Goal: Transaction & Acquisition: Book appointment/travel/reservation

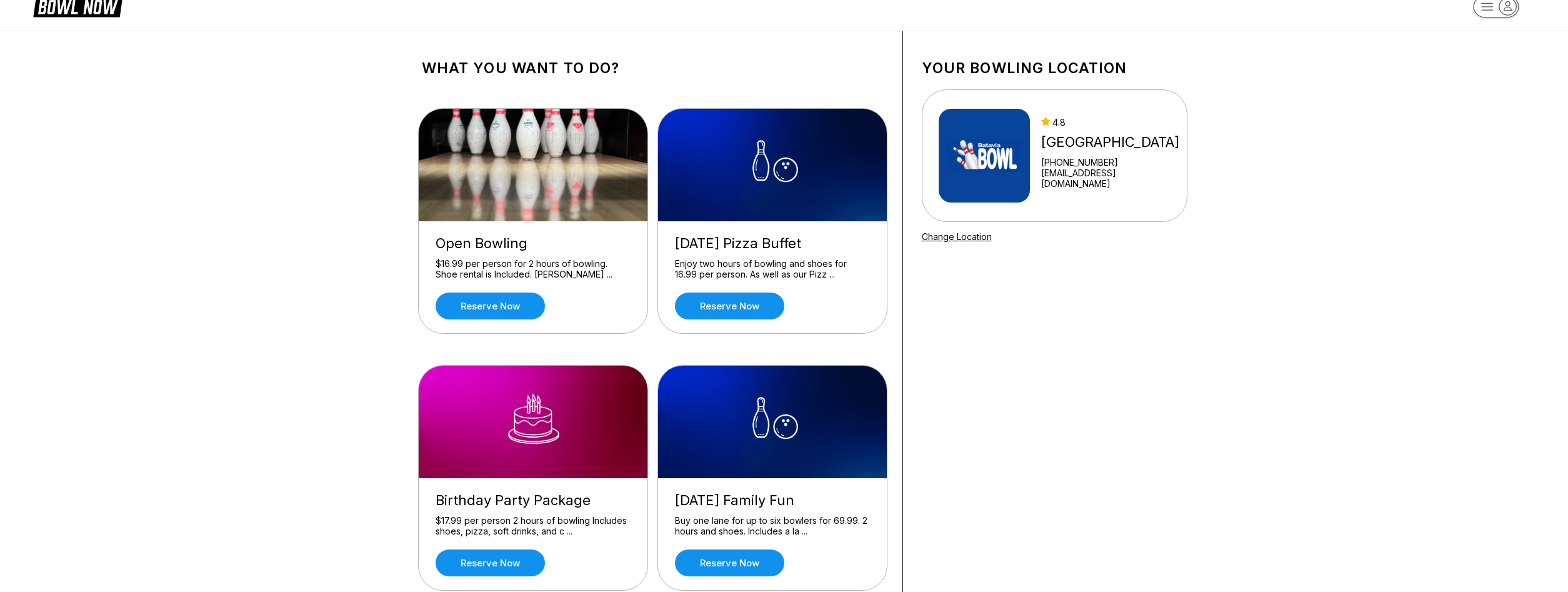
scroll to position [21, 0]
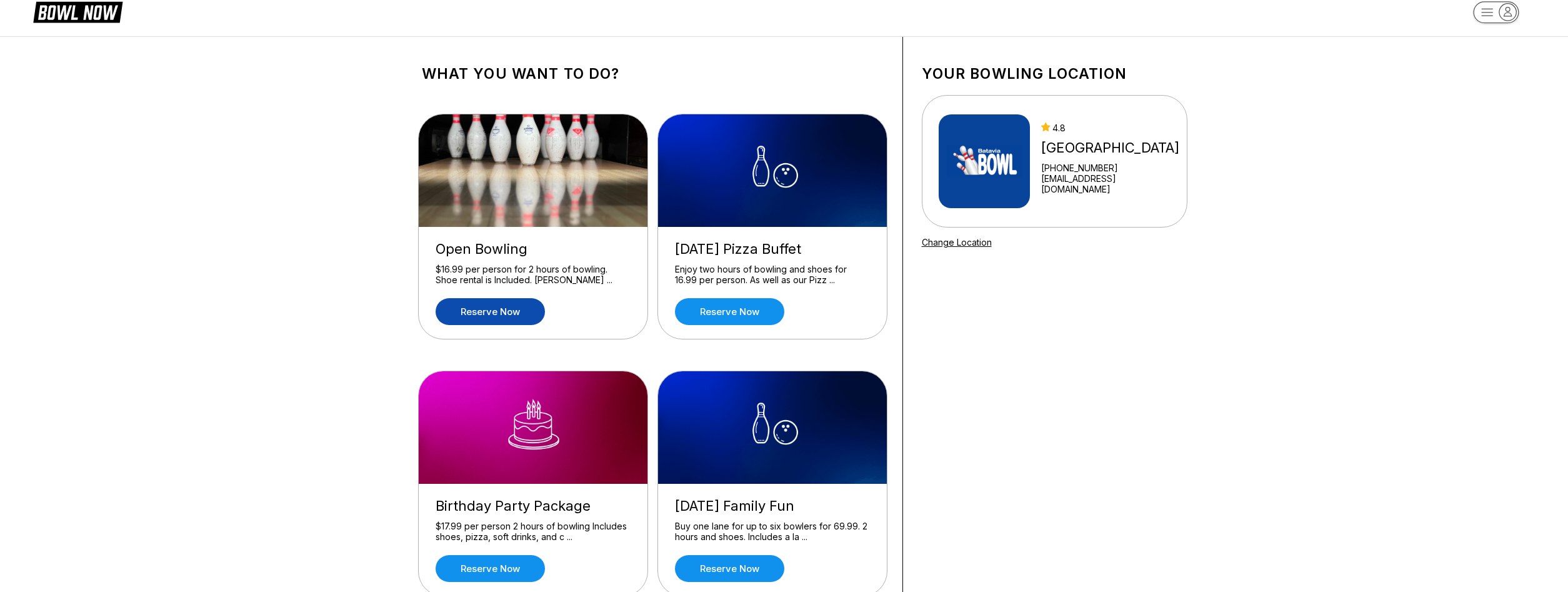
click at [510, 310] on link "Reserve now" at bounding box center [490, 311] width 109 height 27
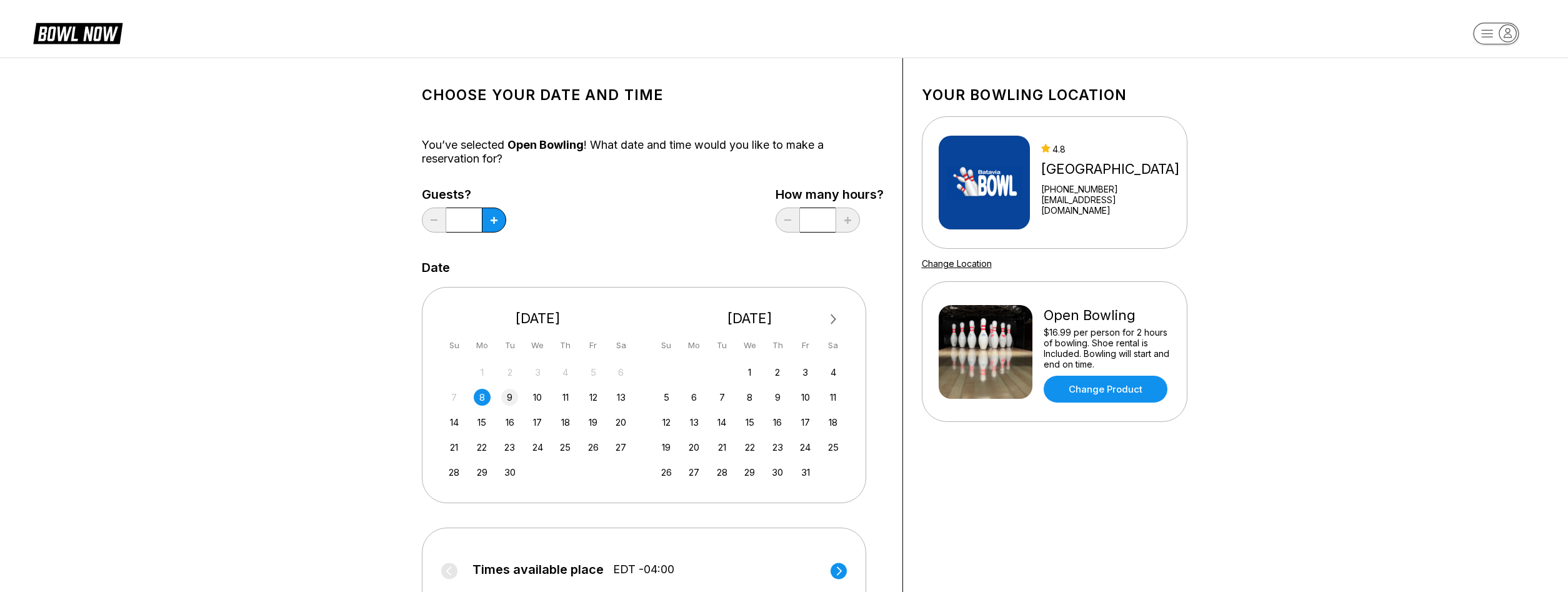
click at [511, 398] on div "9" at bounding box center [510, 398] width 17 height 17
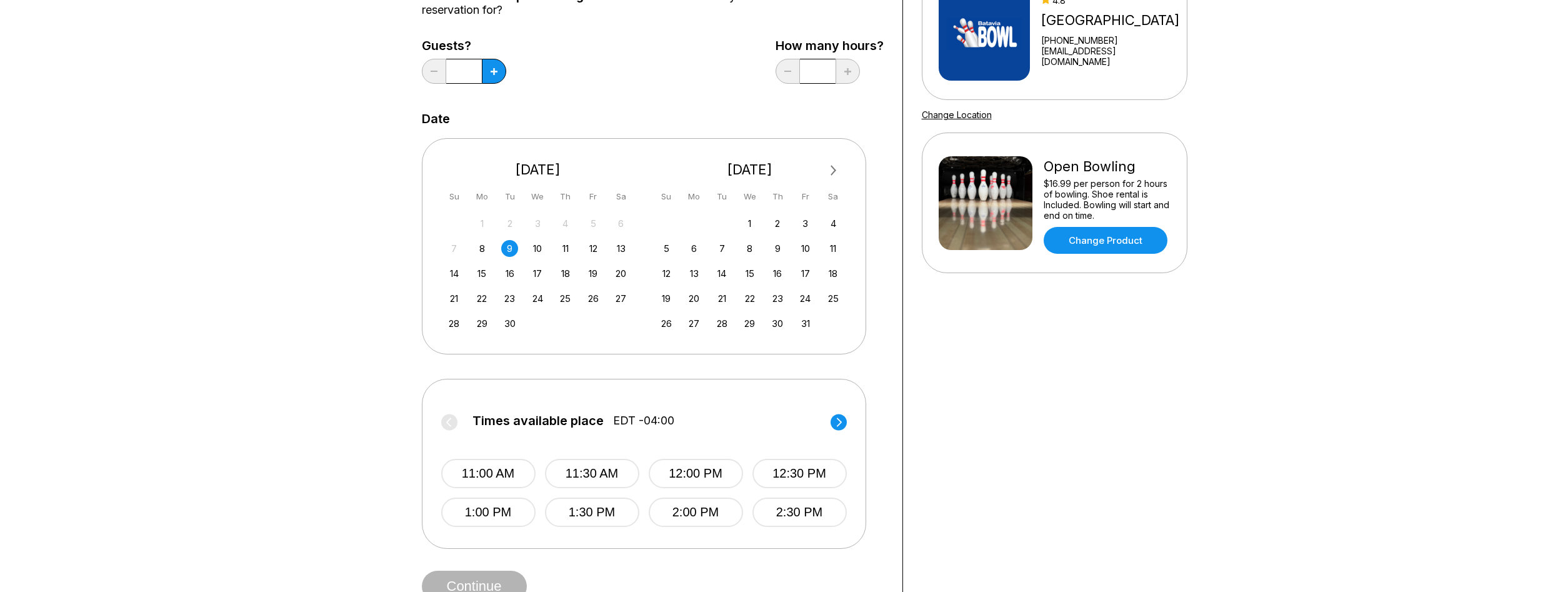
scroll to position [213, 0]
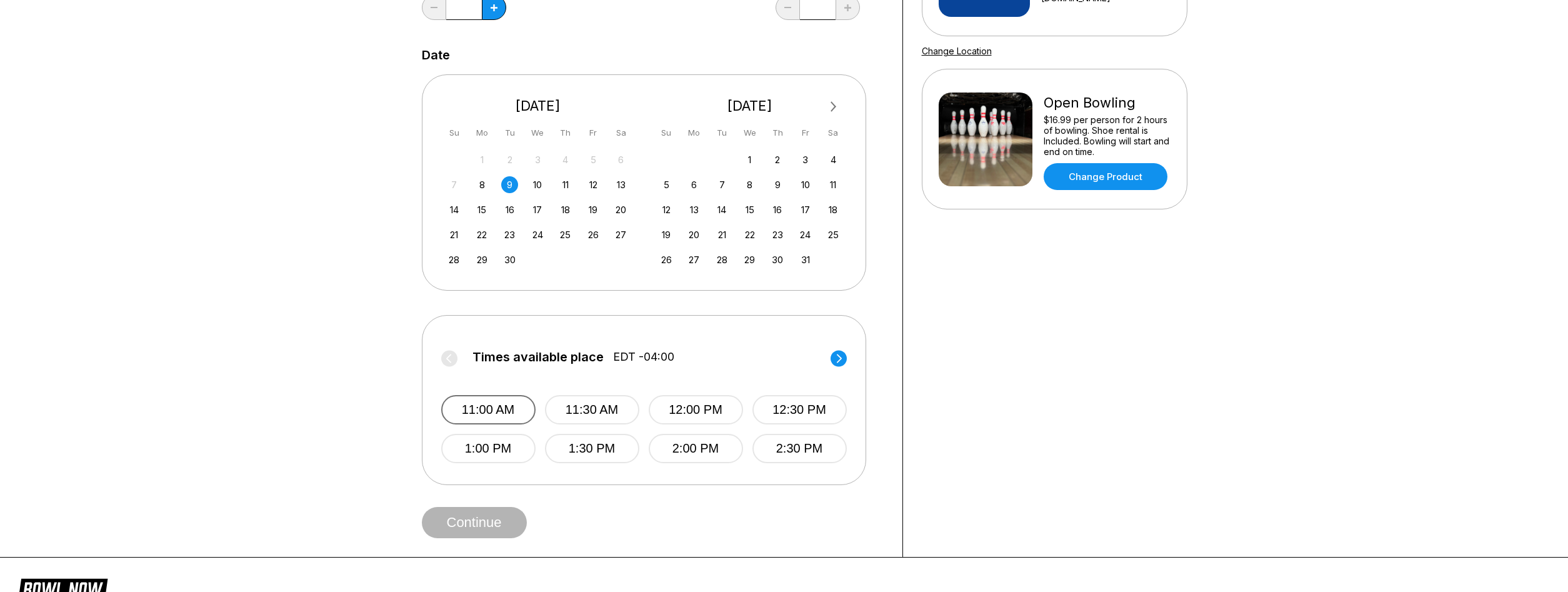
click at [494, 414] on button "11:00 AM" at bounding box center [488, 410] width 95 height 30
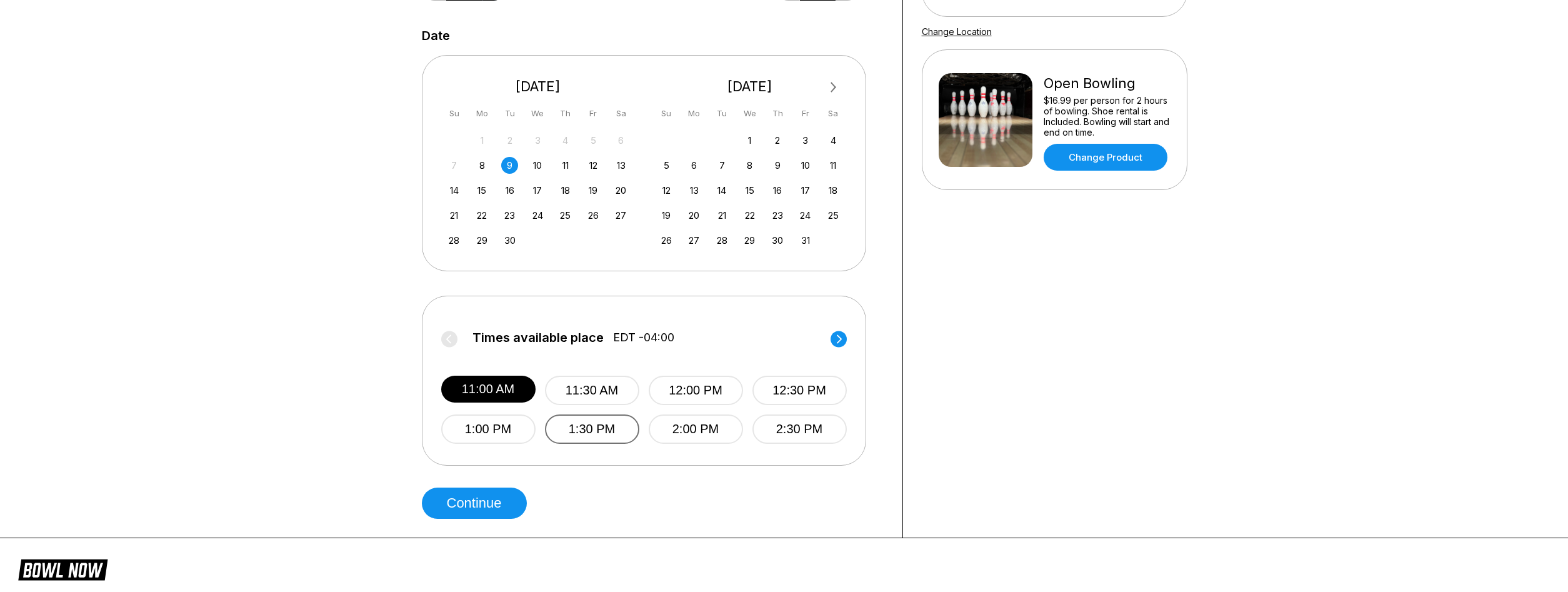
scroll to position [255, 0]
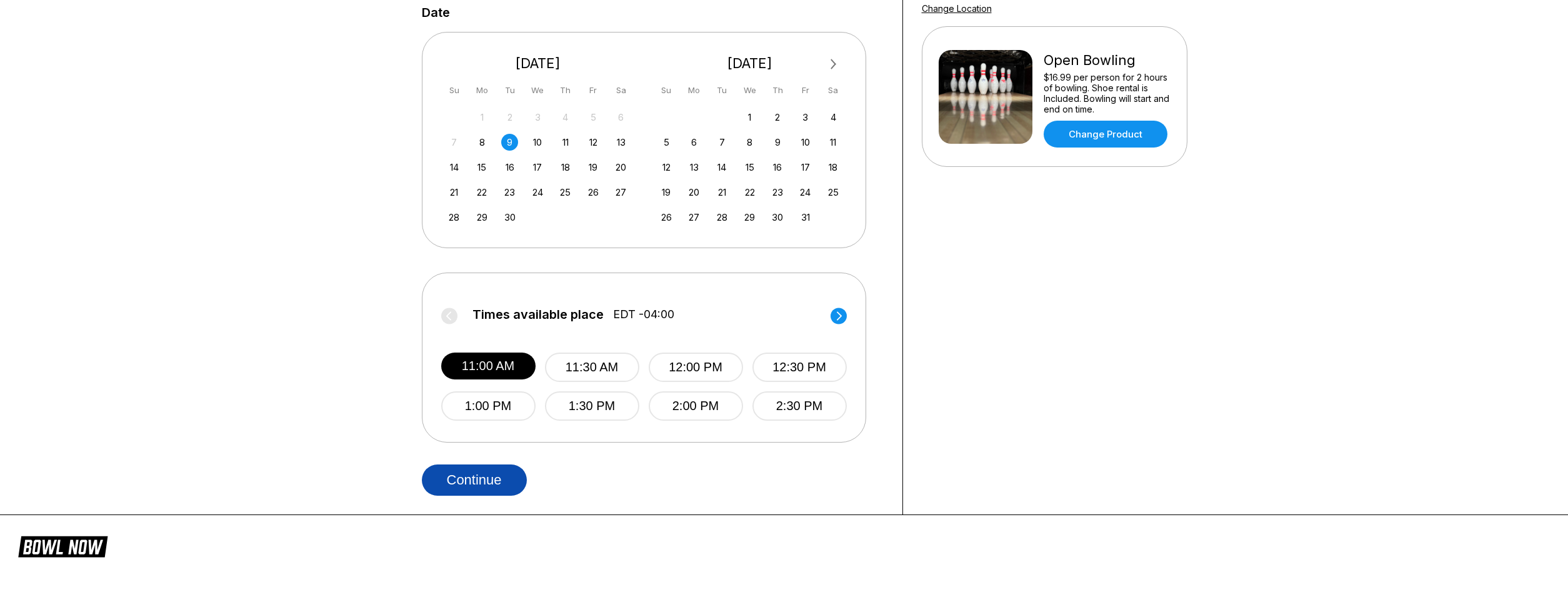
click at [496, 475] on button "Continue" at bounding box center [475, 480] width 105 height 32
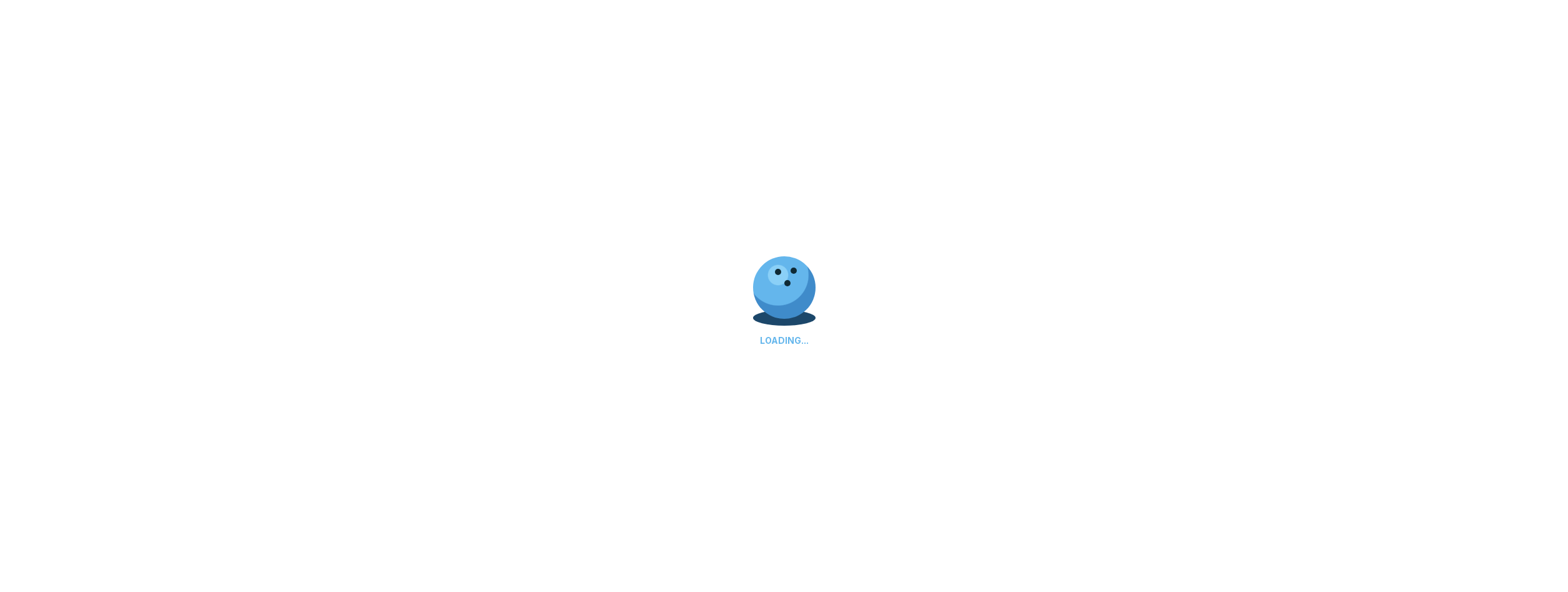
select select "**"
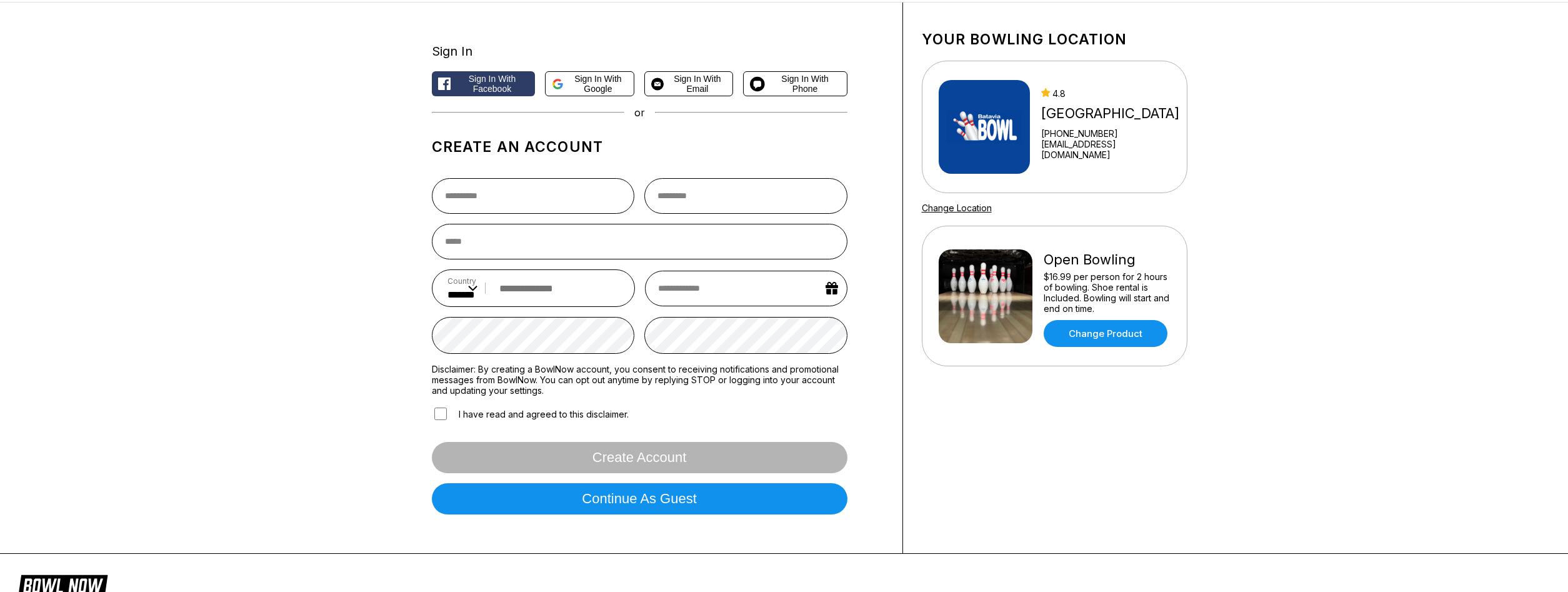
scroll to position [42, 0]
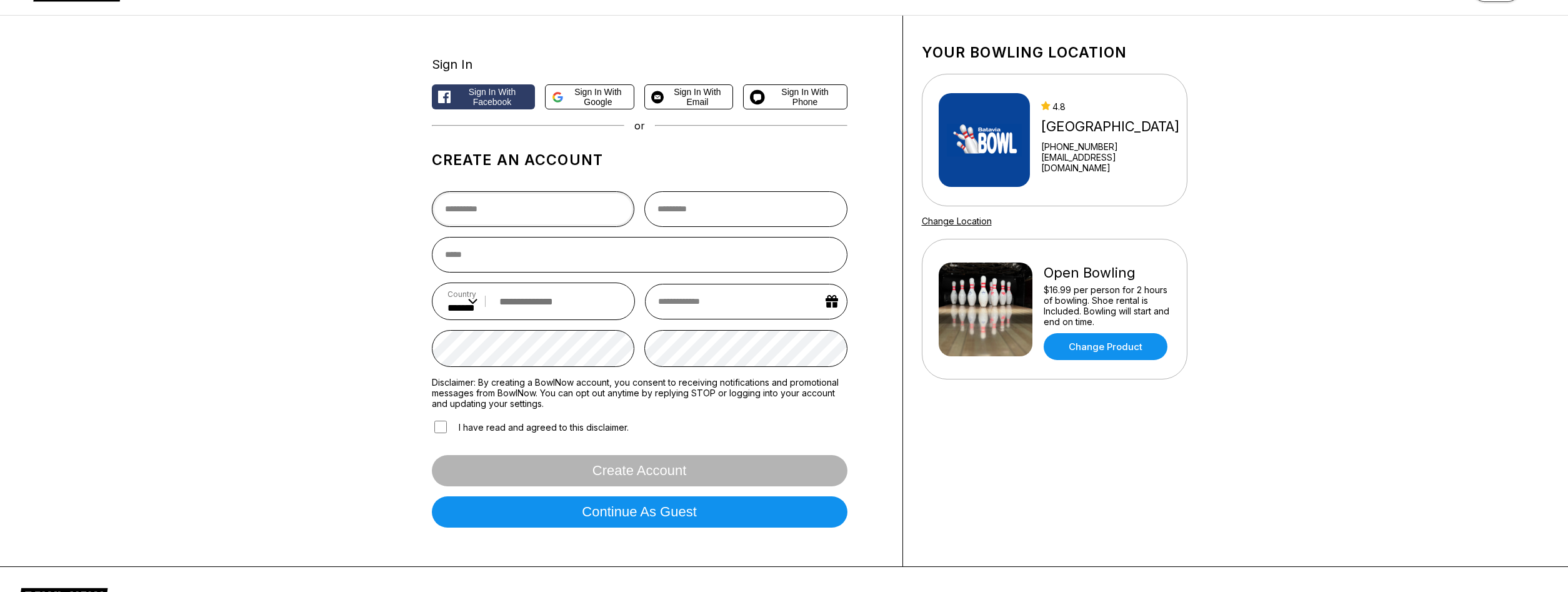
click at [521, 214] on input "text" at bounding box center [533, 209] width 203 height 35
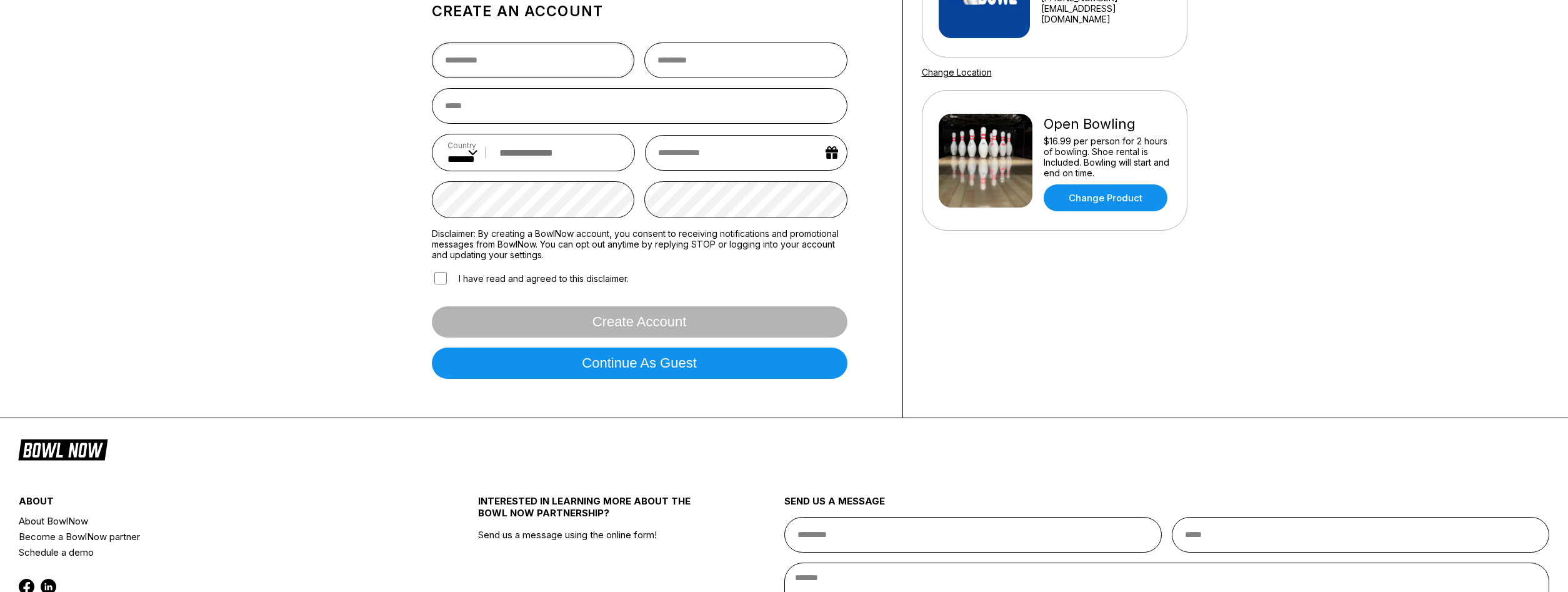
scroll to position [255, 0]
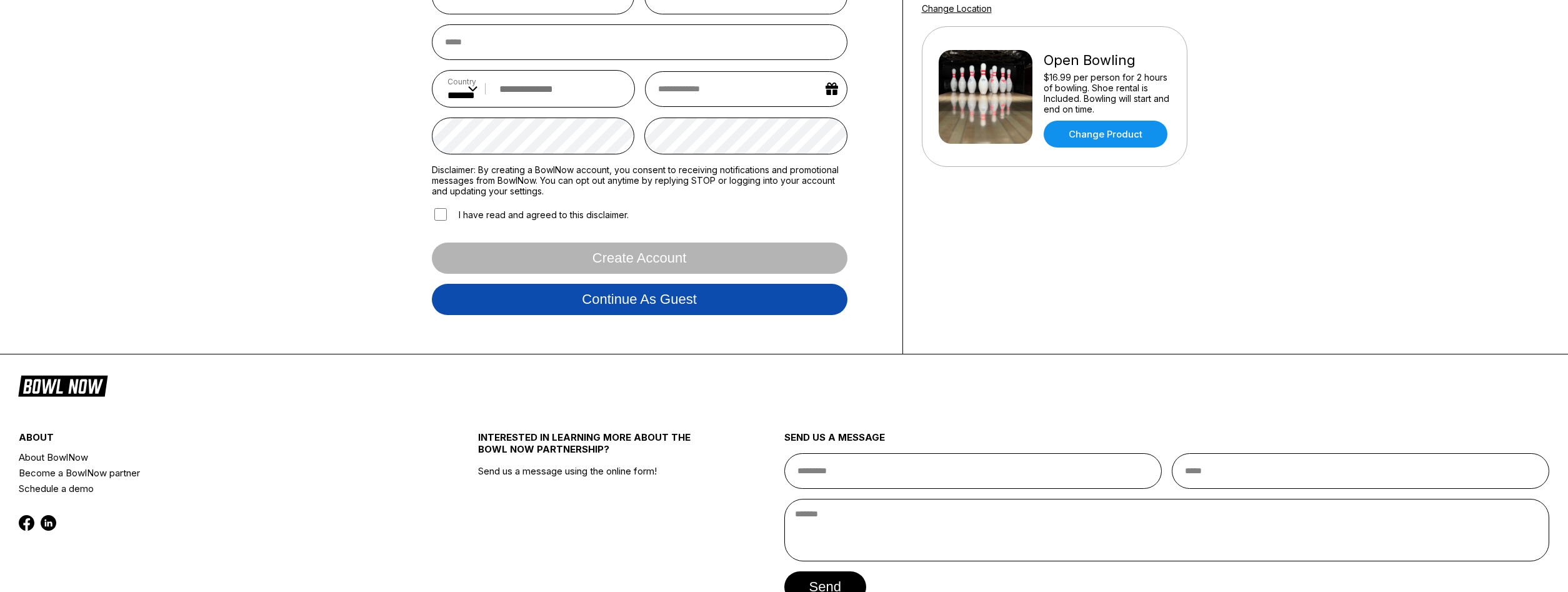
click at [514, 296] on button "Continue as guest" at bounding box center [639, 299] width 415 height 32
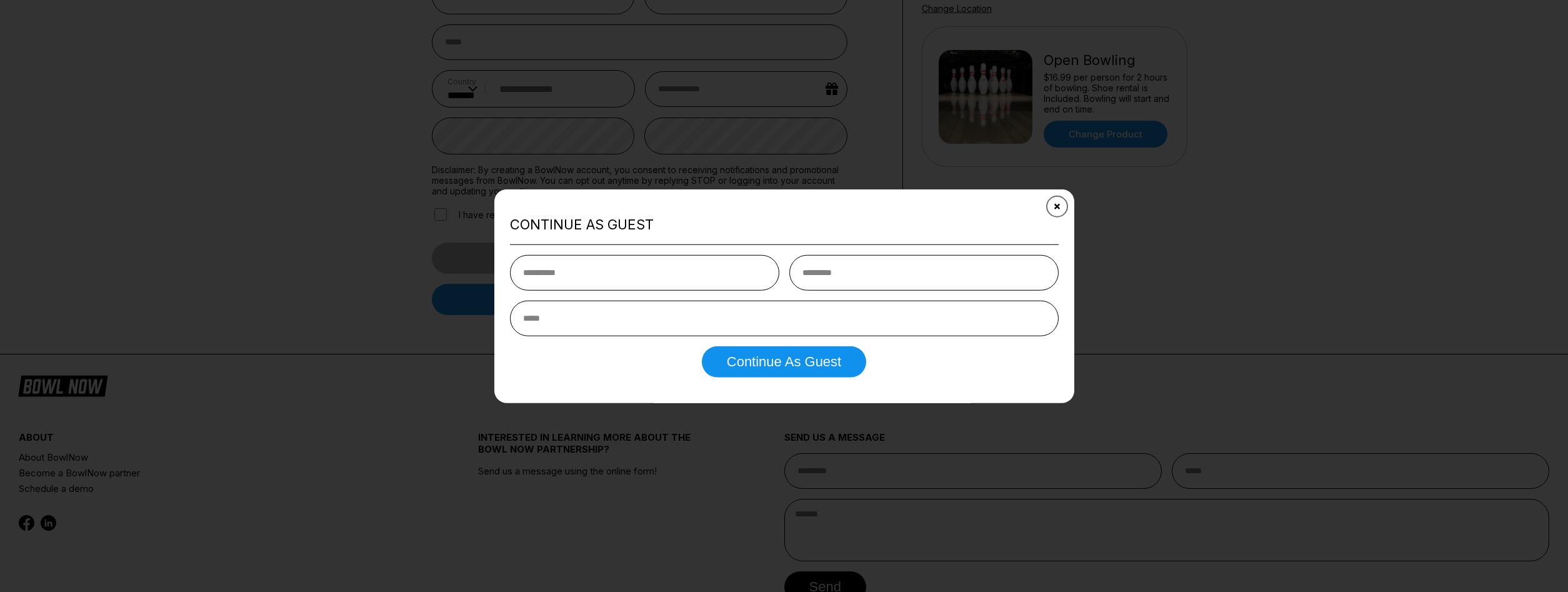
click at [1060, 202] on button "Close" at bounding box center [1057, 206] width 31 height 31
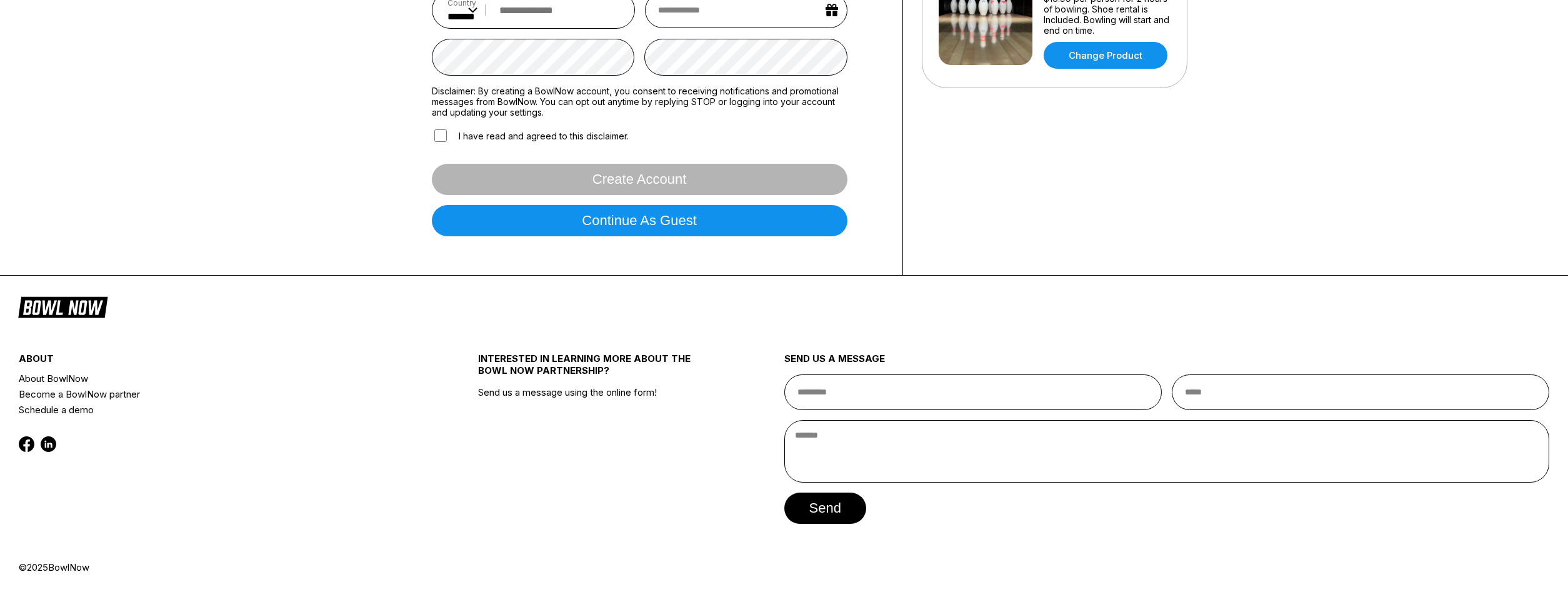
scroll to position [339, 0]
